Goal: Navigation & Orientation: Find specific page/section

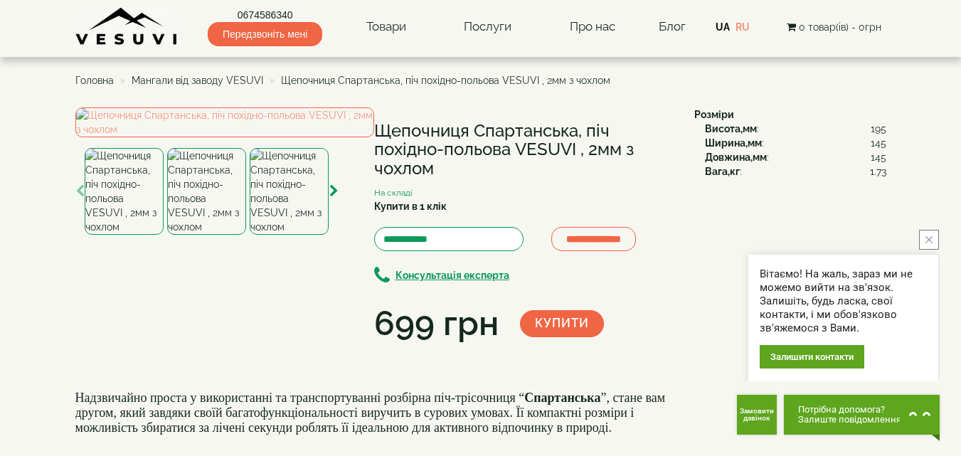
click at [196, 79] on span "Мангали від заводу VESUVI" at bounding box center [198, 80] width 132 height 11
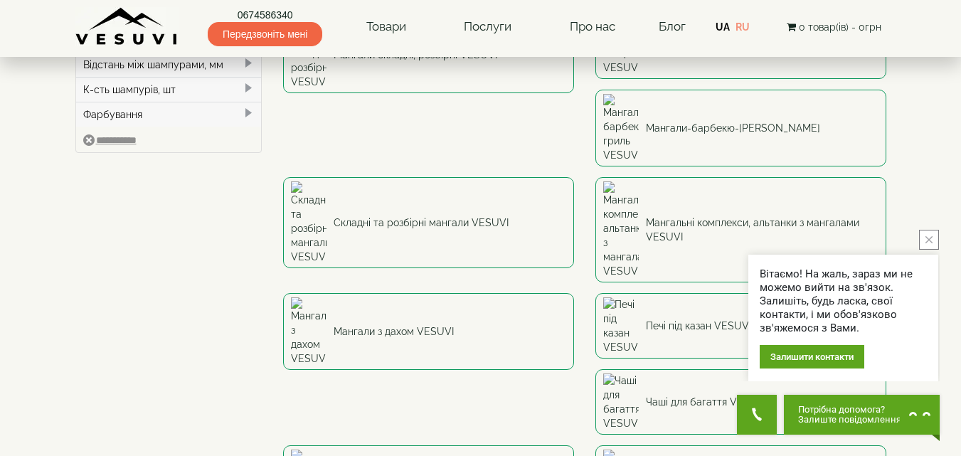
scroll to position [213, 0]
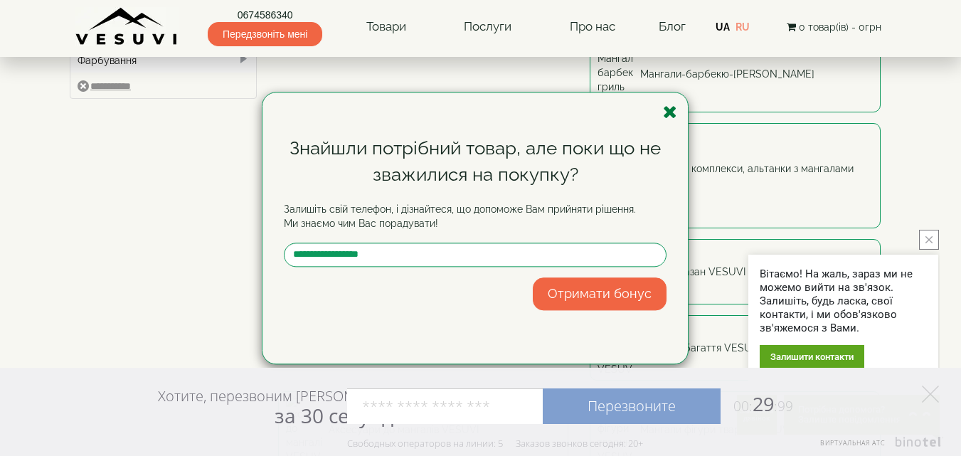
click at [671, 113] on icon "button" at bounding box center [670, 112] width 14 height 18
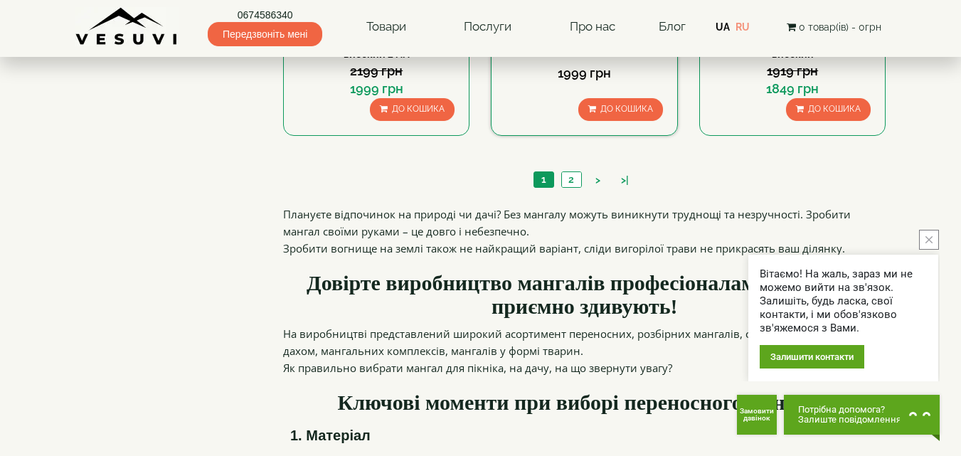
scroll to position [1494, 0]
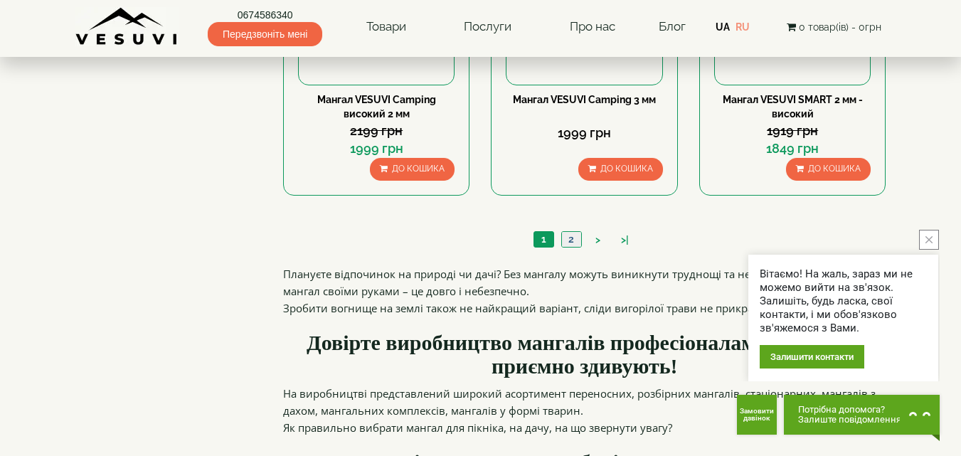
click at [570, 235] on link "2" at bounding box center [571, 239] width 20 height 15
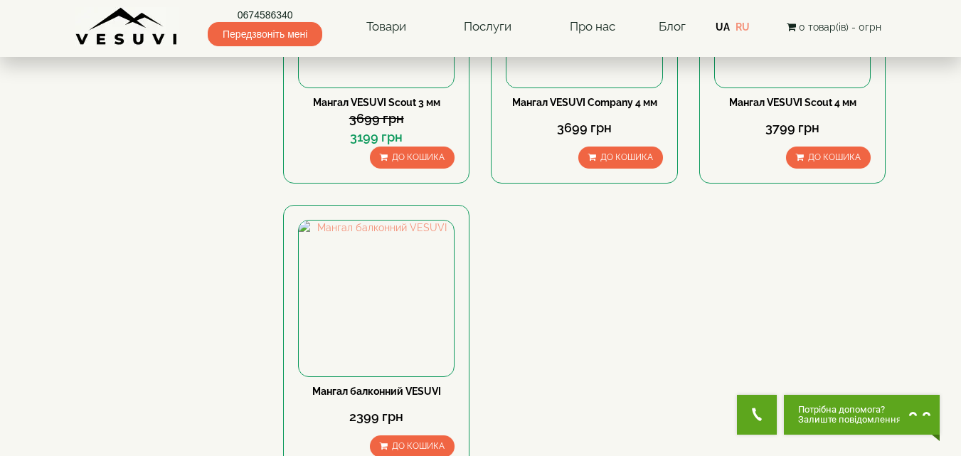
scroll to position [996, 0]
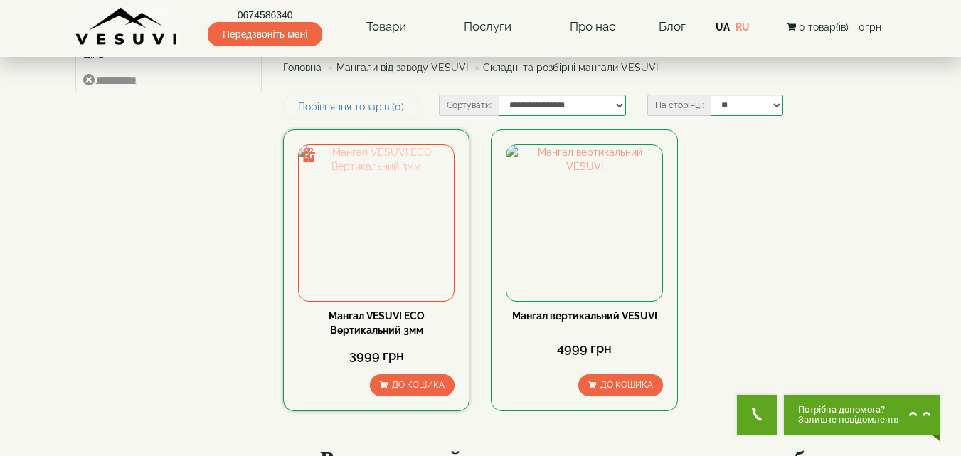
scroll to position [142, 0]
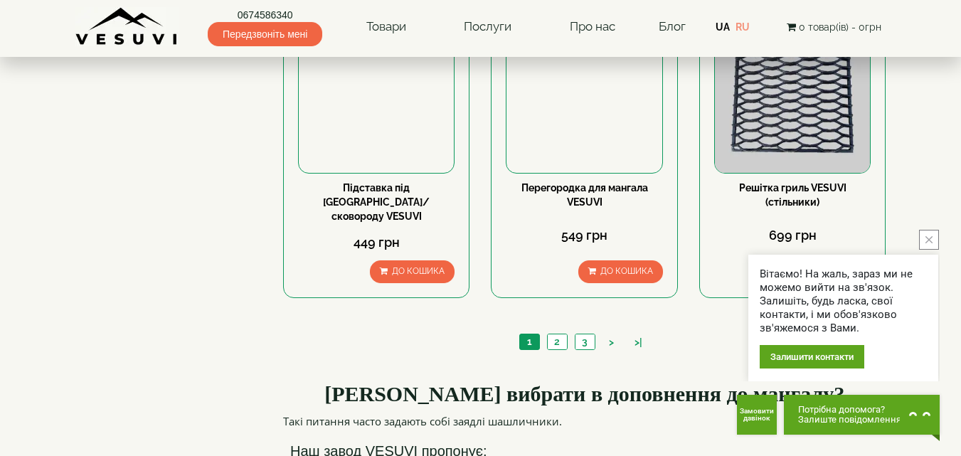
scroll to position [1565, 0]
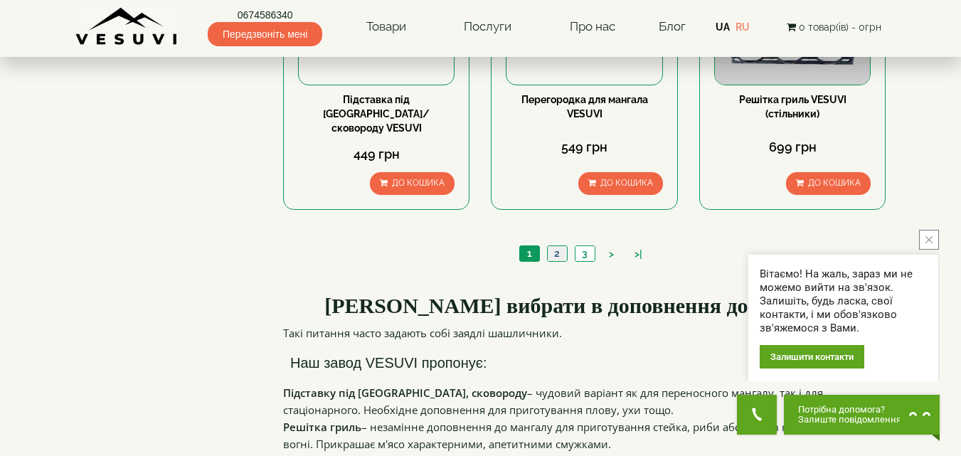
click at [562, 246] on link "2" at bounding box center [557, 253] width 20 height 15
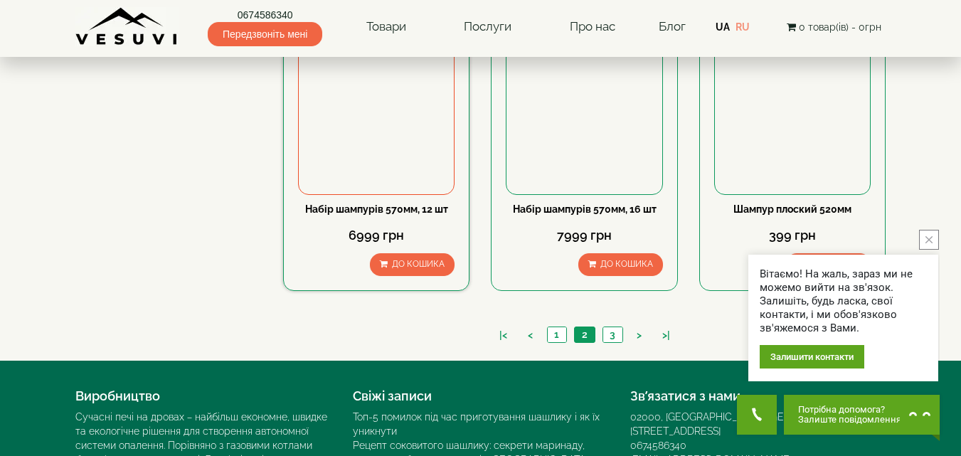
scroll to position [1423, 0]
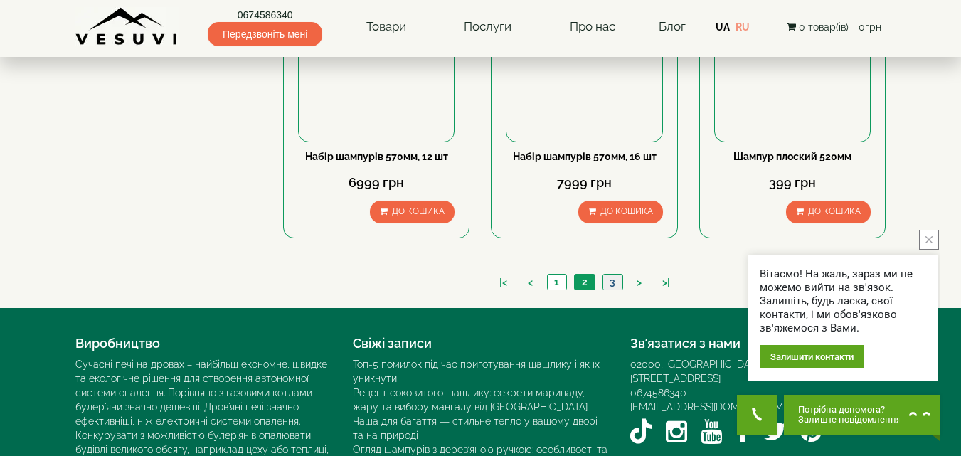
click at [615, 275] on link "3" at bounding box center [612, 282] width 20 height 15
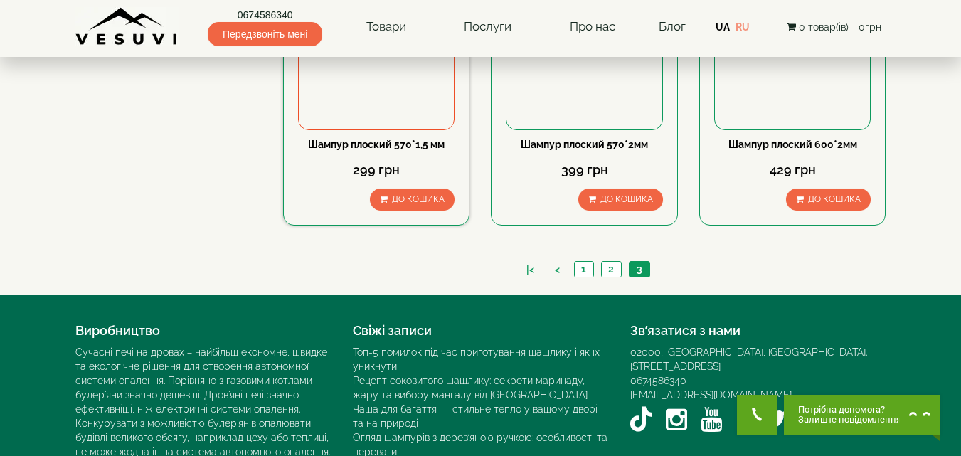
scroll to position [309, 0]
